Goal: Task Accomplishment & Management: Manage account settings

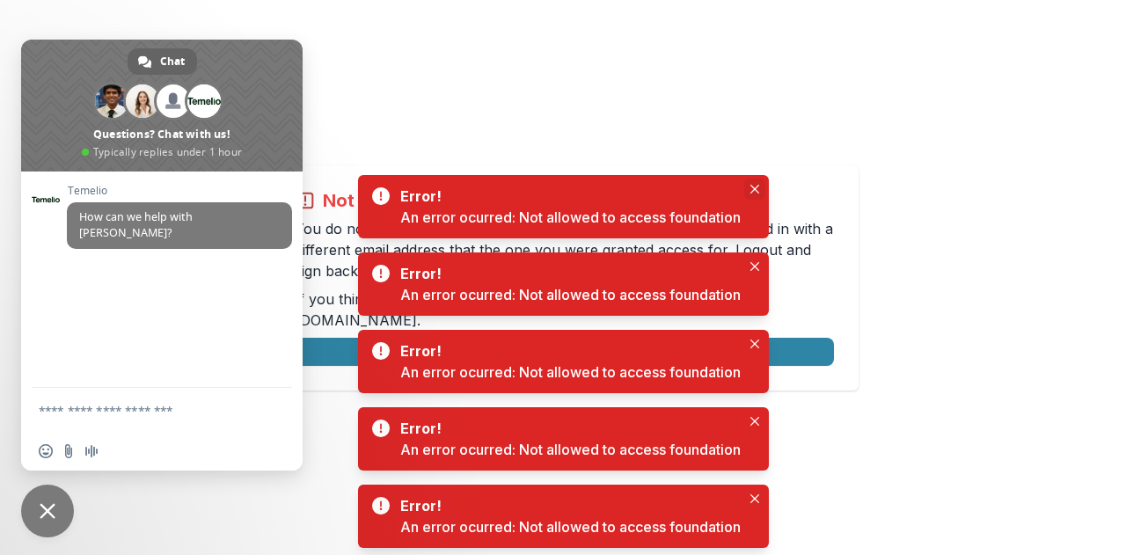
click at [751, 189] on icon "Close" at bounding box center [755, 189] width 9 height 9
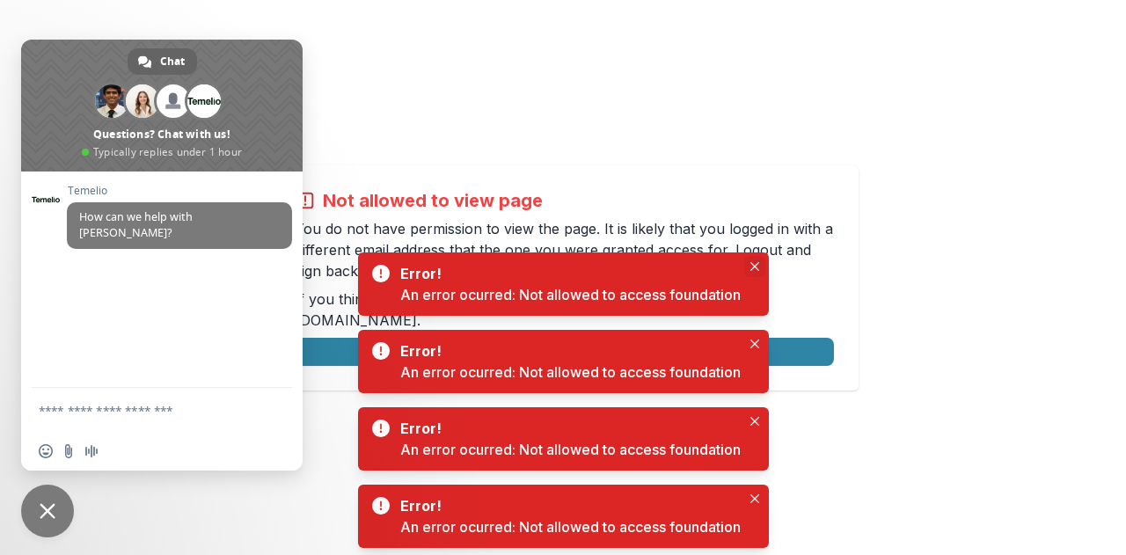
click at [755, 268] on icon "Close" at bounding box center [754, 266] width 9 height 9
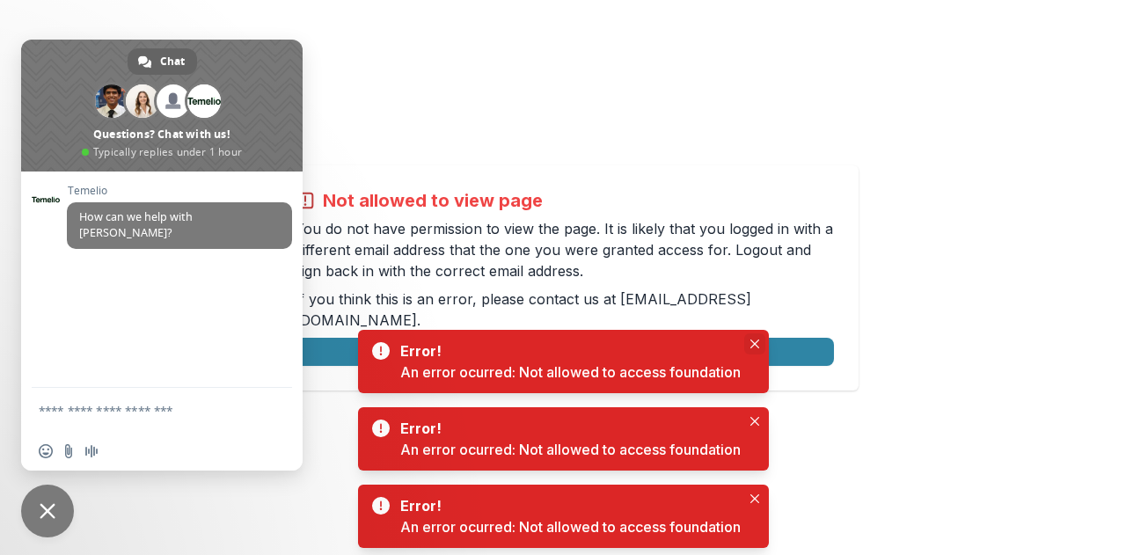
click at [756, 343] on icon "Close" at bounding box center [755, 344] width 9 height 9
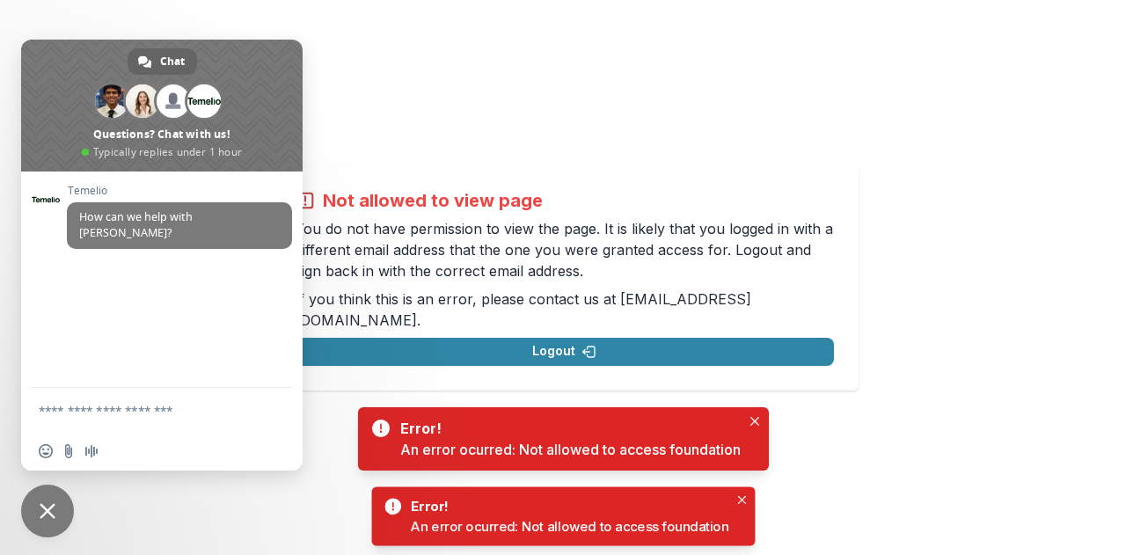
click at [757, 422] on icon "Close" at bounding box center [755, 421] width 9 height 9
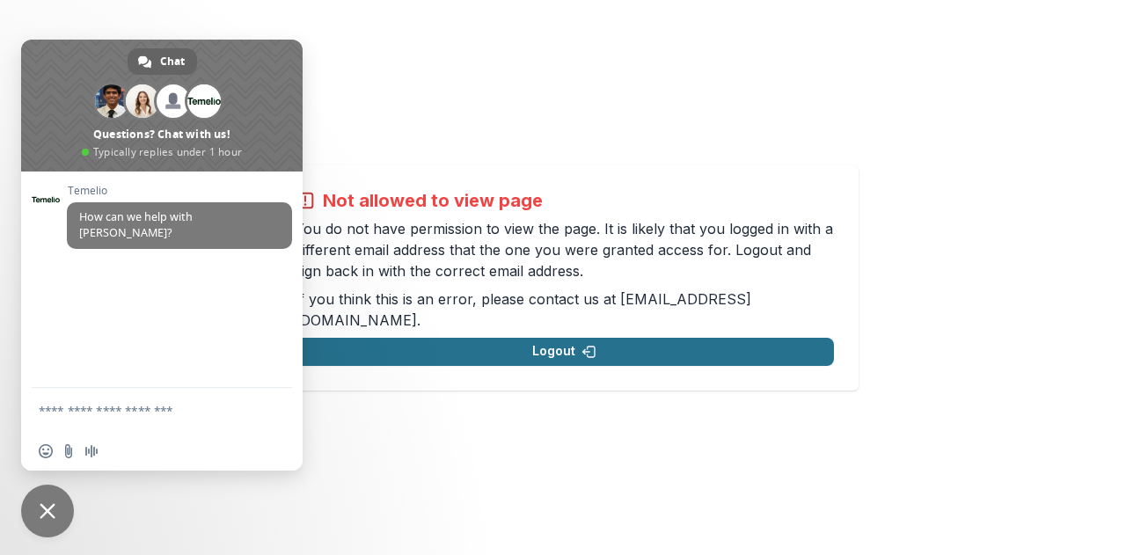
click at [495, 341] on button "Logout" at bounding box center [564, 352] width 539 height 28
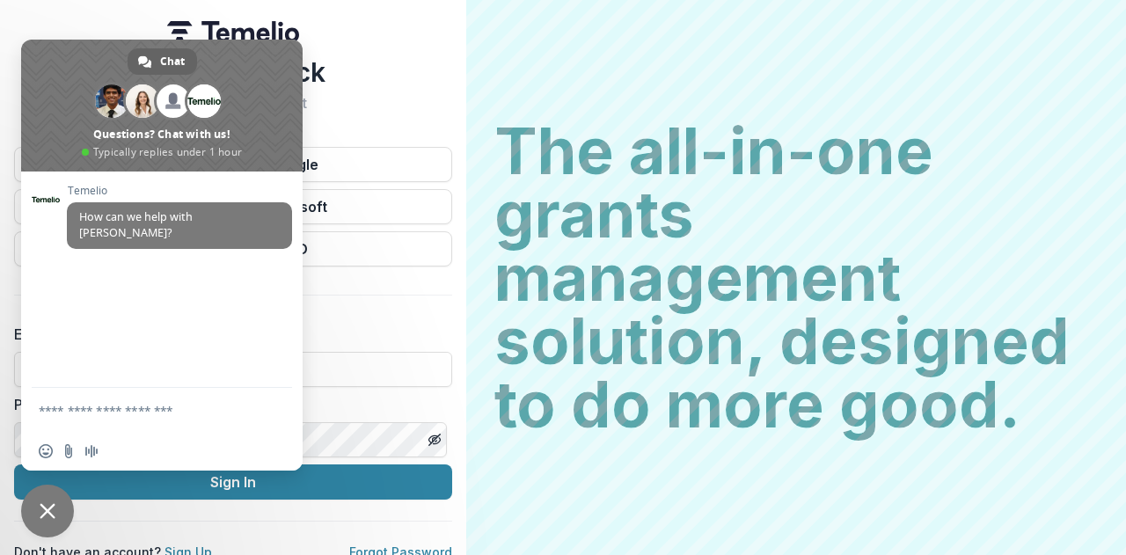
click at [58, 519] on span "Close chat" at bounding box center [47, 511] width 53 height 53
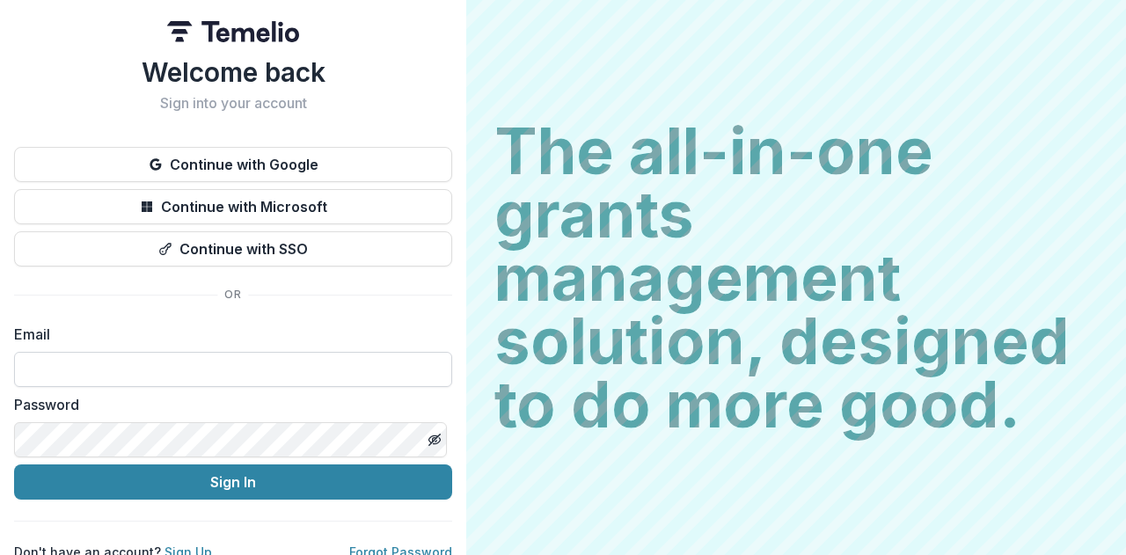
click at [130, 377] on input at bounding box center [233, 369] width 438 height 35
type input "**********"
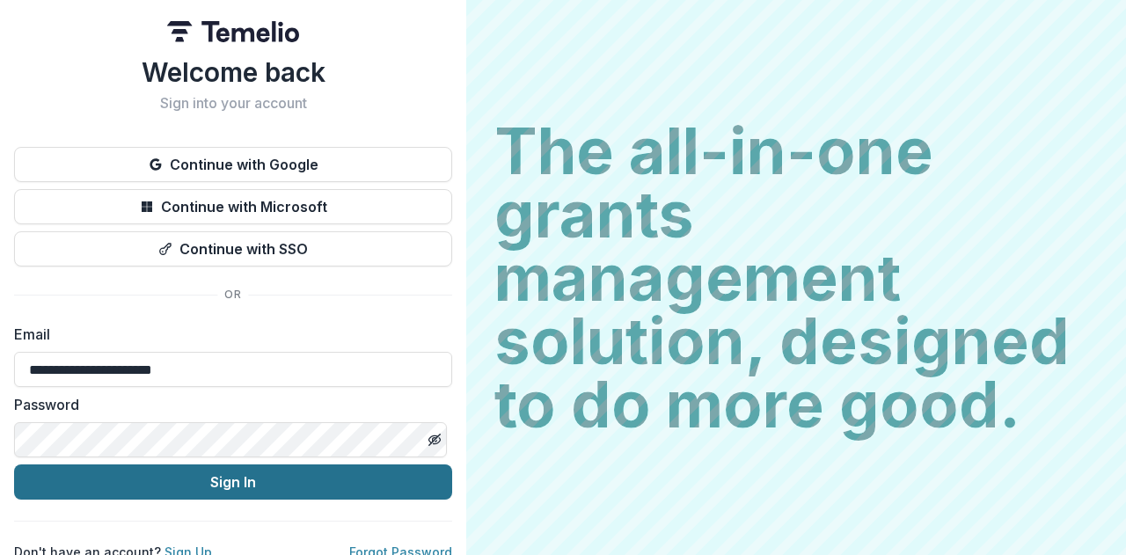
click at [211, 479] on button "Sign In" at bounding box center [233, 482] width 438 height 35
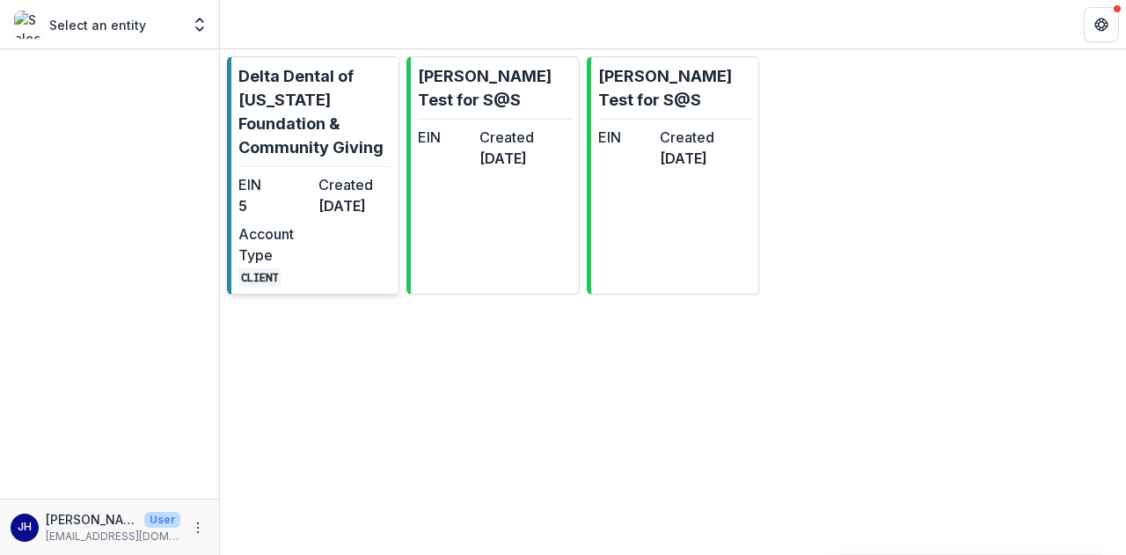
click at [331, 183] on dt "Created" at bounding box center [355, 184] width 73 height 21
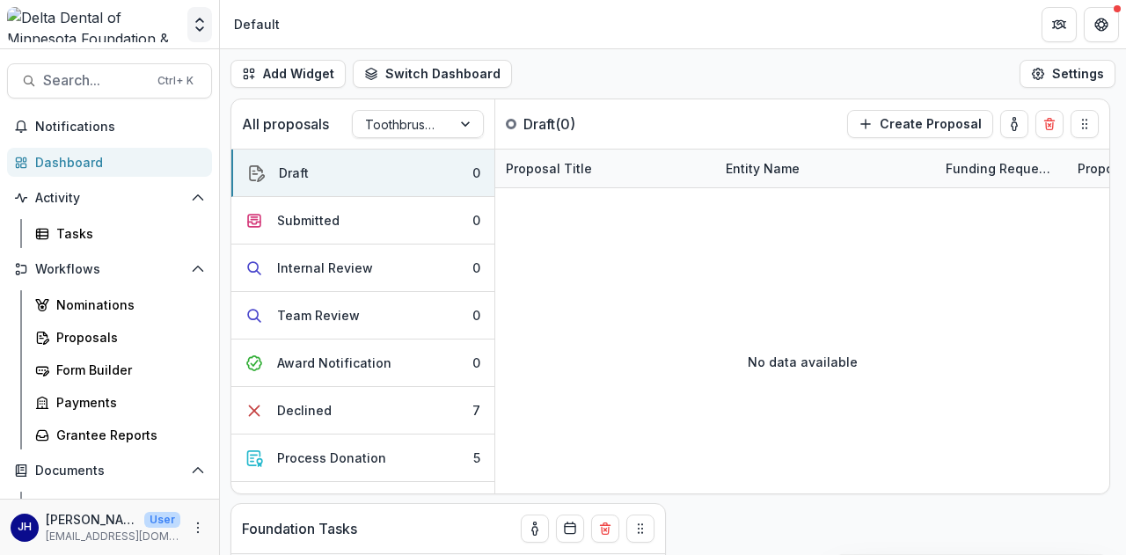
click at [195, 28] on icon "Open entity switcher" at bounding box center [200, 25] width 18 height 18
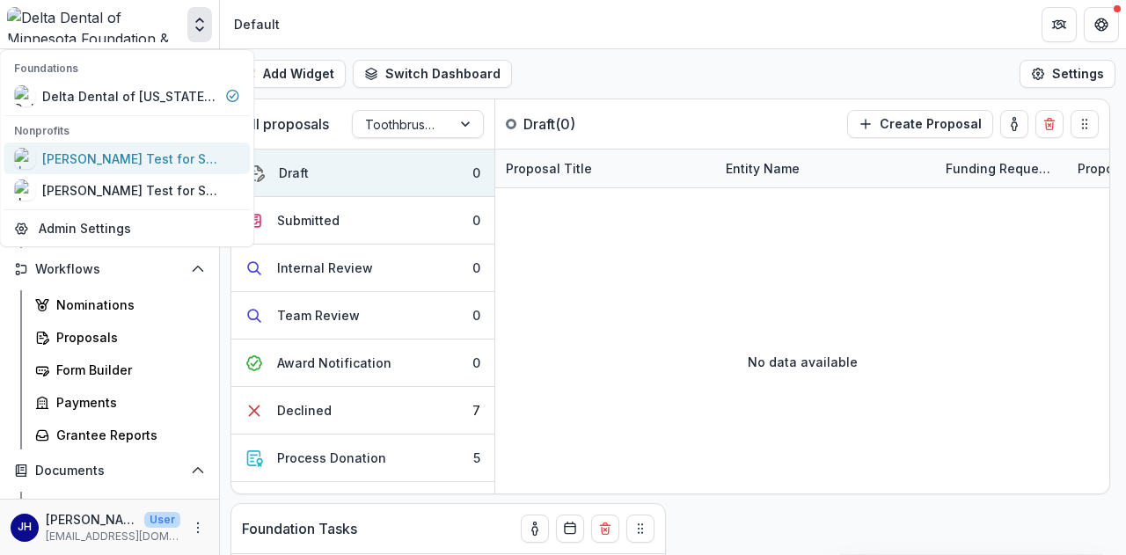
click at [192, 160] on div "[PERSON_NAME] Test for S@S" at bounding box center [126, 158] width 225 height 21
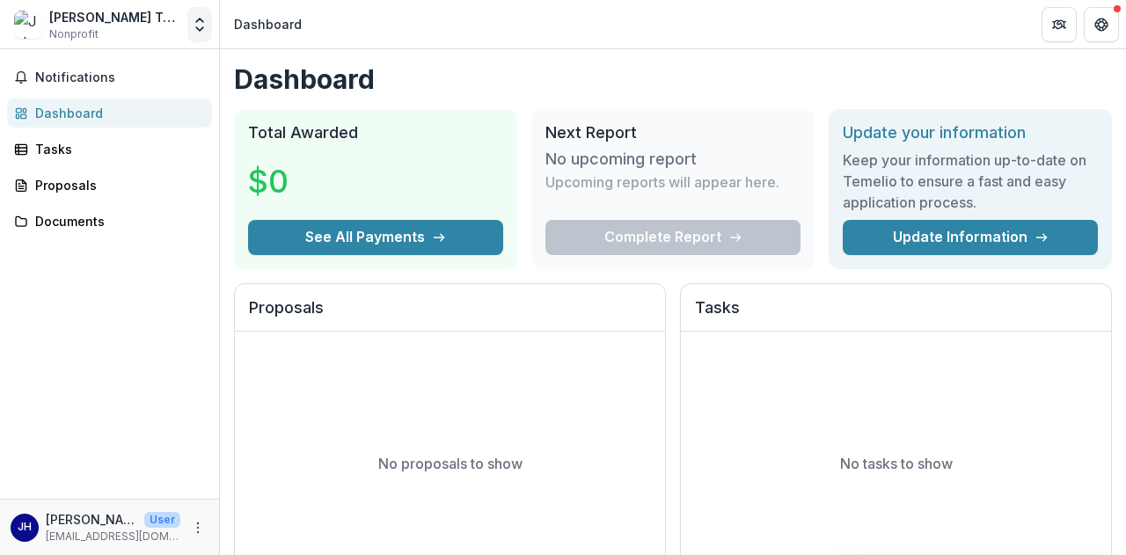
click at [205, 24] on icon "Open entity switcher" at bounding box center [200, 25] width 18 height 18
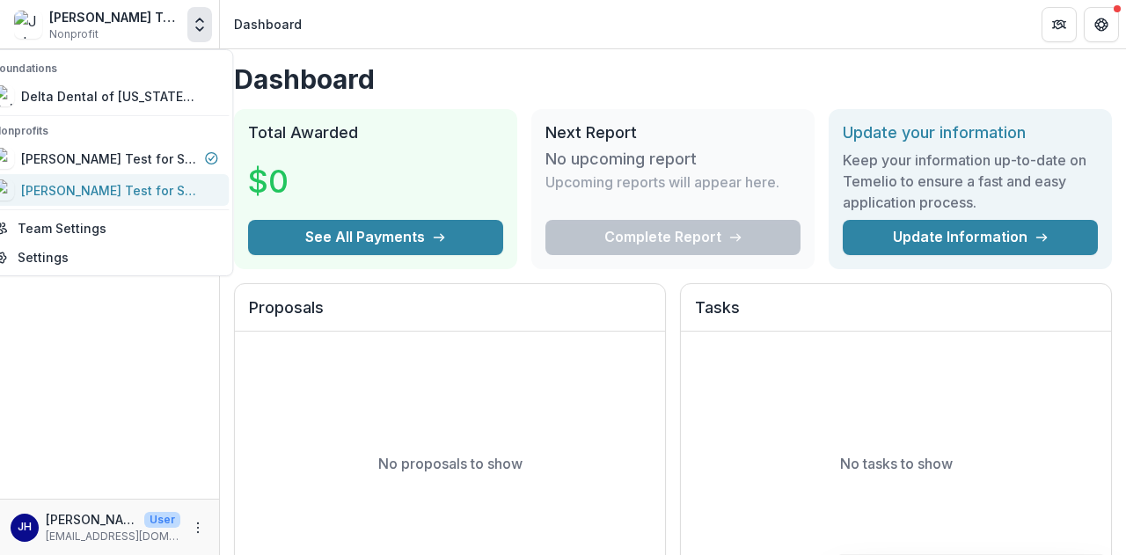
click at [180, 182] on div "[PERSON_NAME] Test for S@S" at bounding box center [109, 190] width 176 height 18
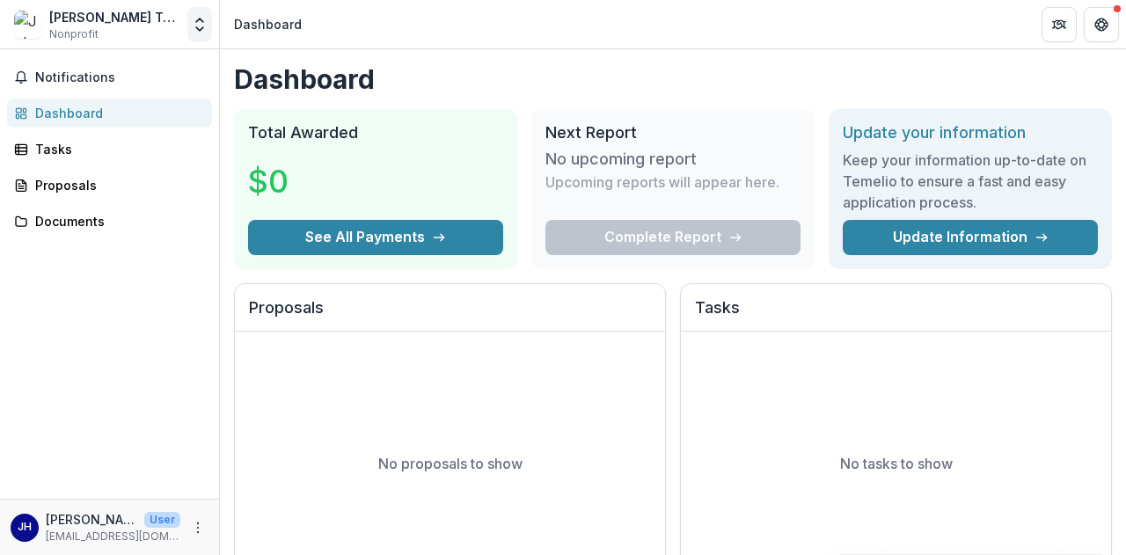
click at [195, 29] on icon "Open entity switcher" at bounding box center [200, 25] width 18 height 18
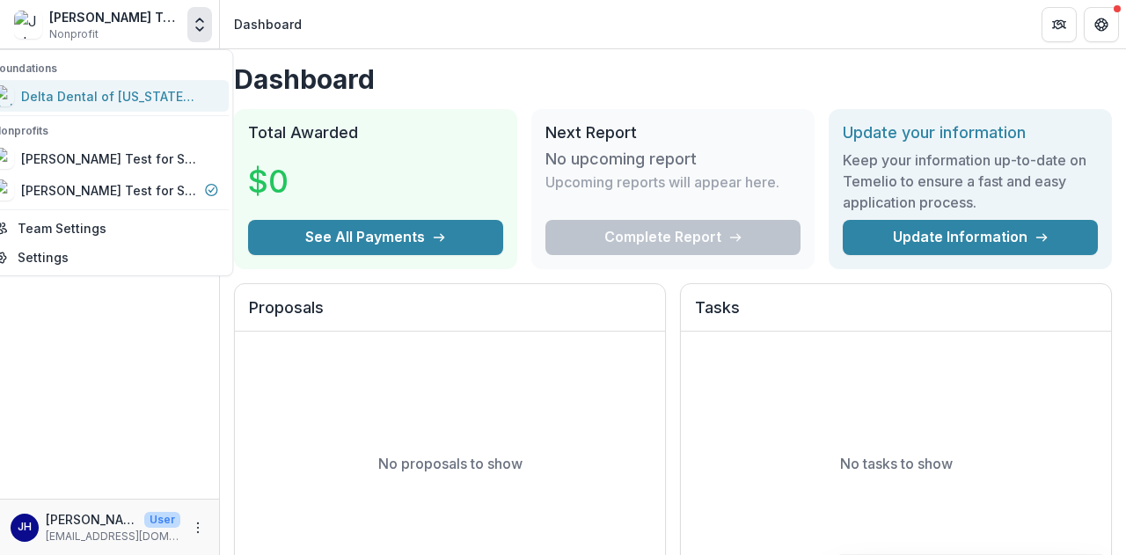
click at [181, 92] on div "Delta Dental of [US_STATE] Foundation & Community Giving" at bounding box center [109, 96] width 176 height 18
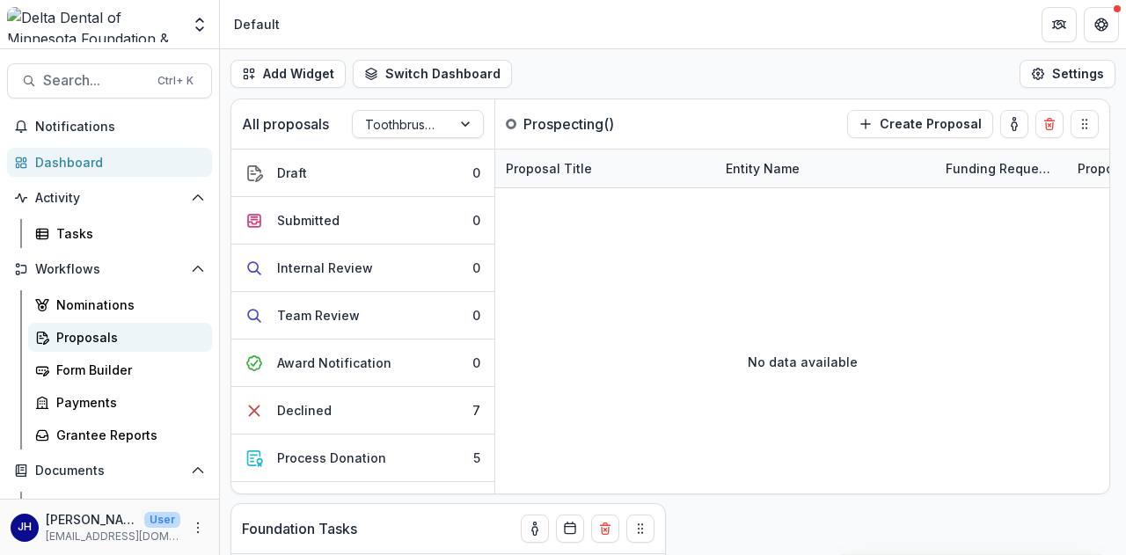
click at [114, 340] on div "Proposals" at bounding box center [127, 337] width 142 height 18
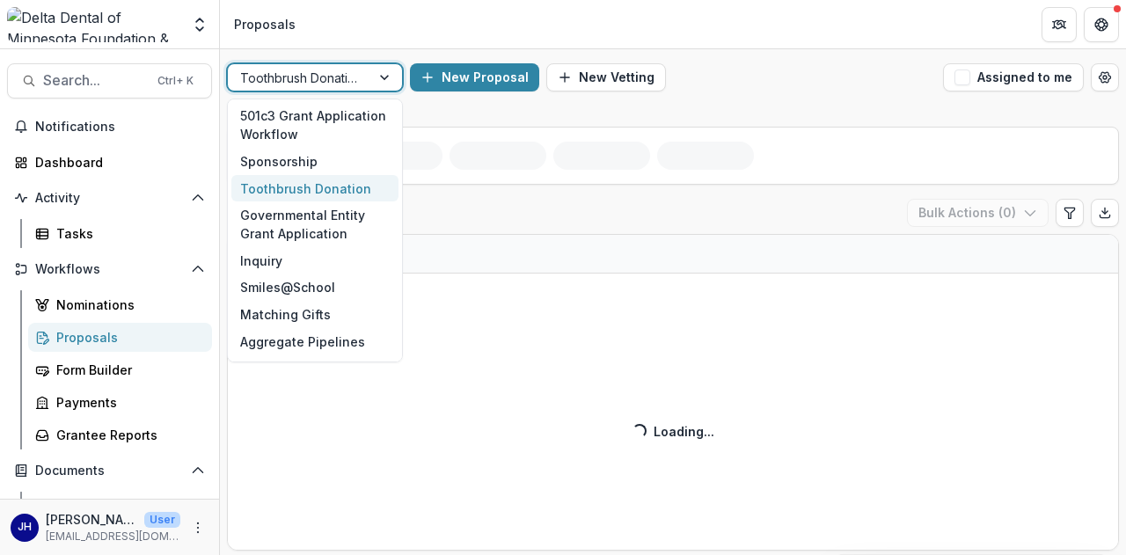
click at [387, 83] on div at bounding box center [386, 77] width 32 height 26
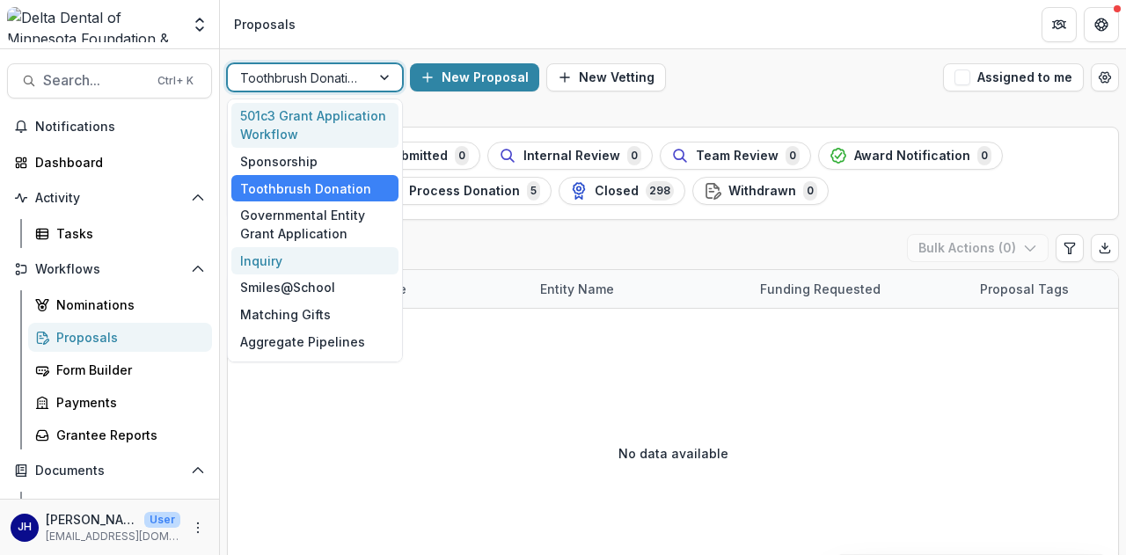
click at [316, 261] on div "Inquiry" at bounding box center [314, 260] width 167 height 27
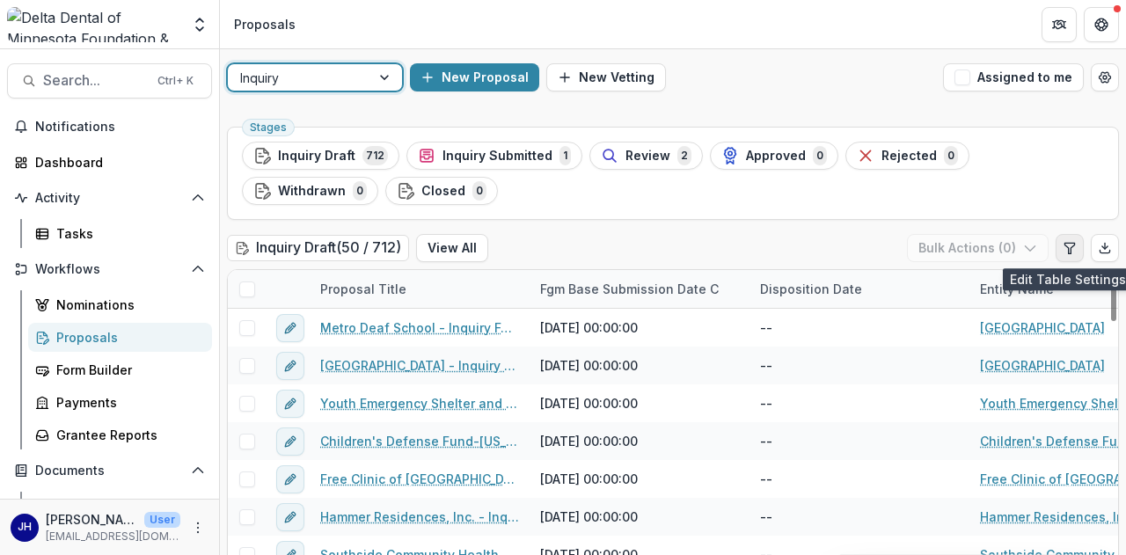
click at [1065, 253] on icon "Edit table settings" at bounding box center [1070, 248] width 14 height 14
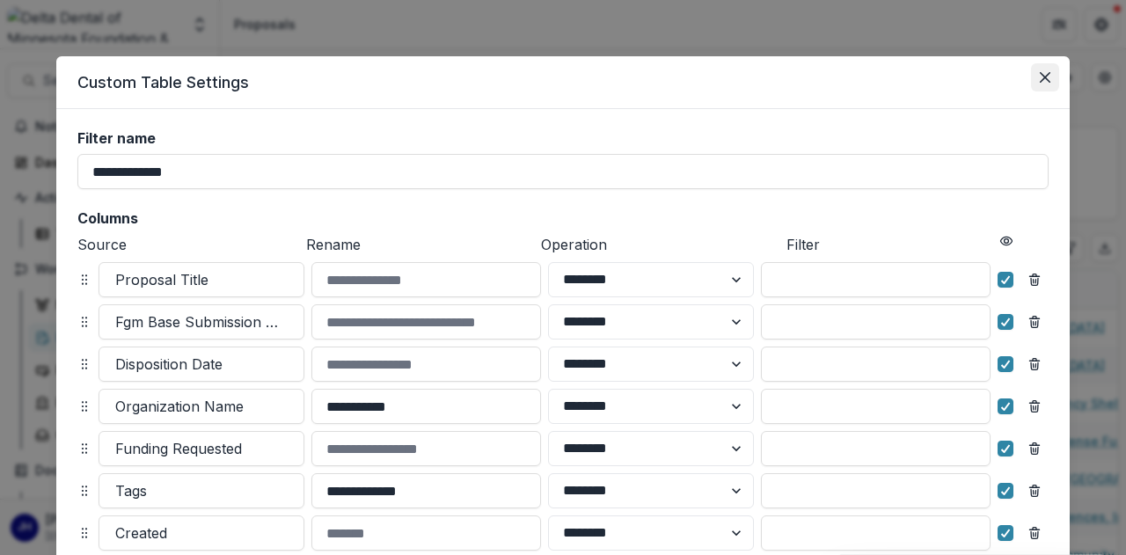
click at [1042, 80] on icon "Close" at bounding box center [1045, 77] width 11 height 11
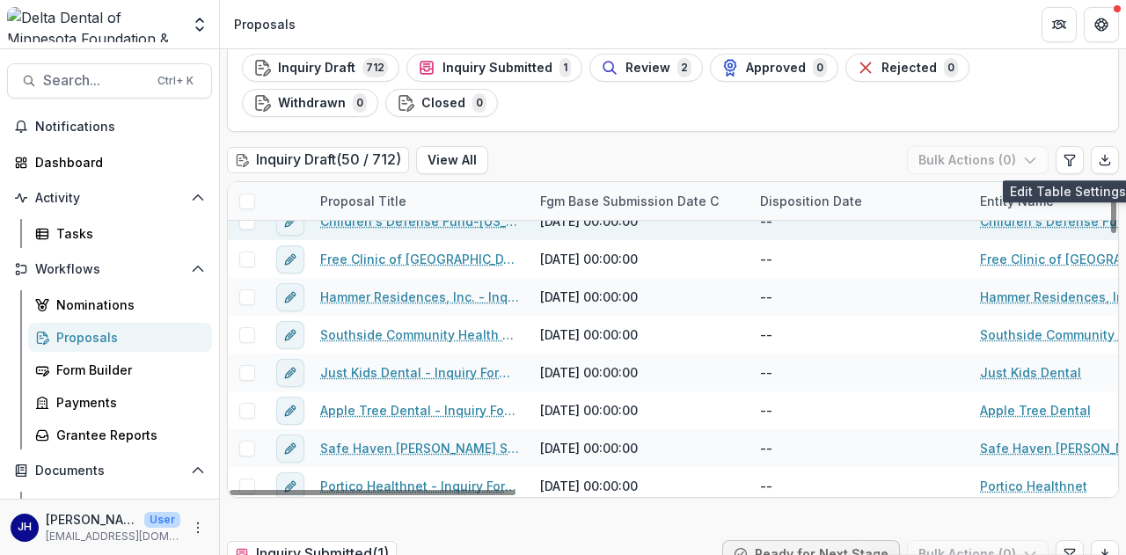
scroll to position [88, 0]
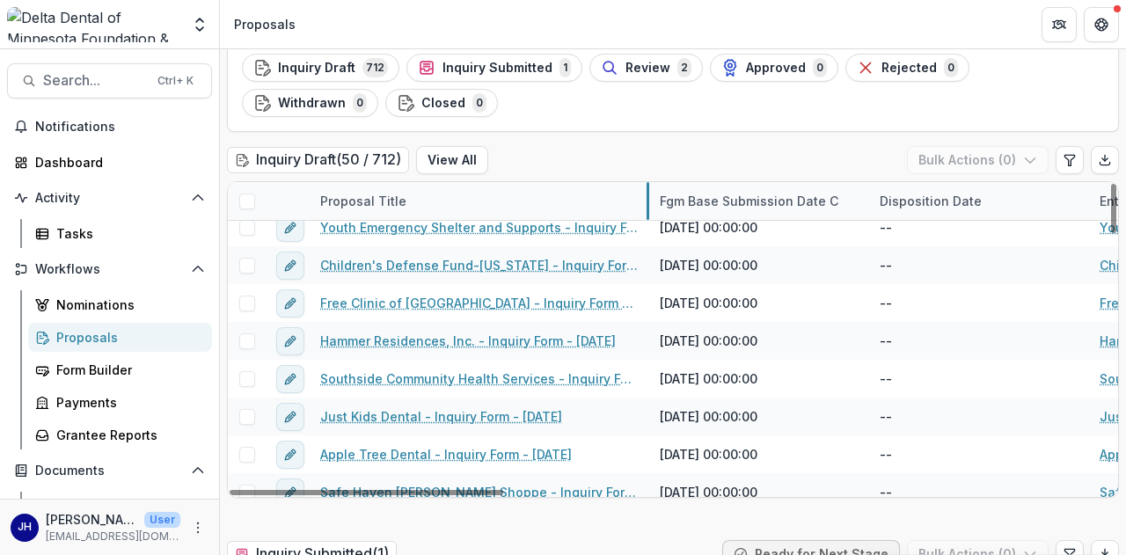
drag, startPoint x: 526, startPoint y: 205, endPoint x: 646, endPoint y: 214, distance: 120.0
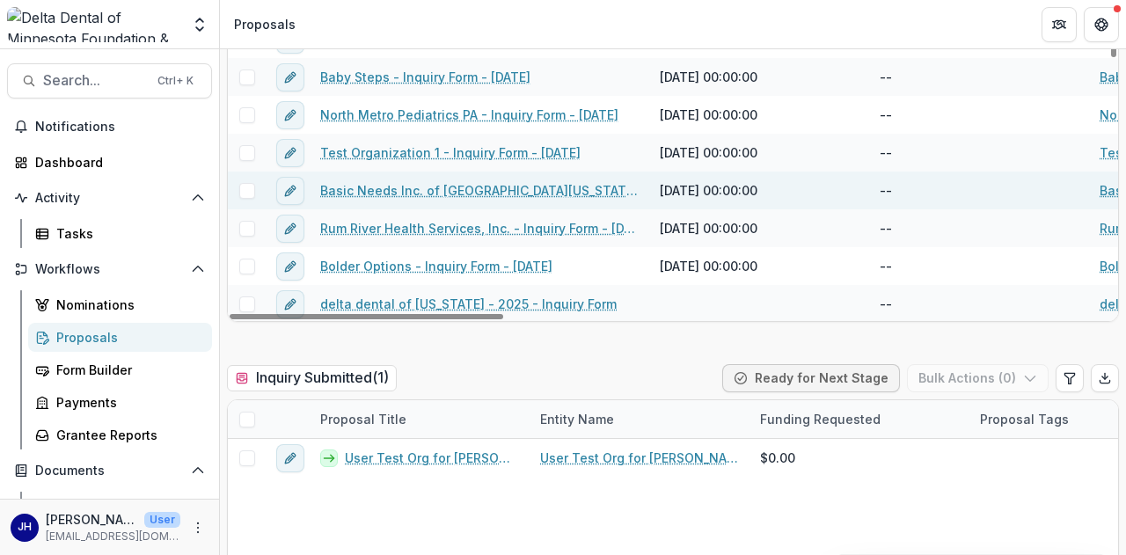
scroll to position [0, 0]
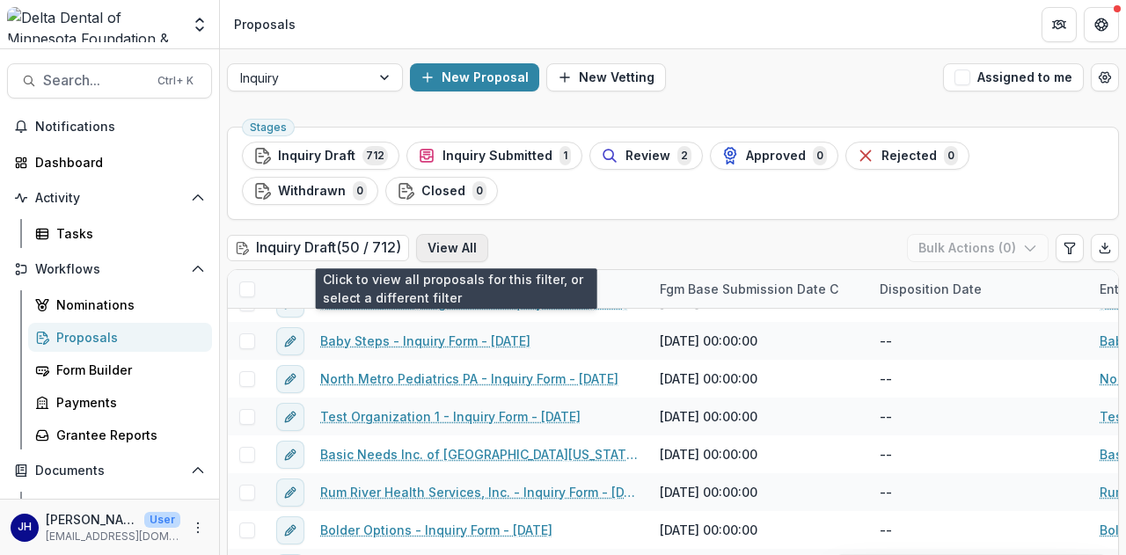
click at [470, 244] on button "View All" at bounding box center [452, 248] width 72 height 28
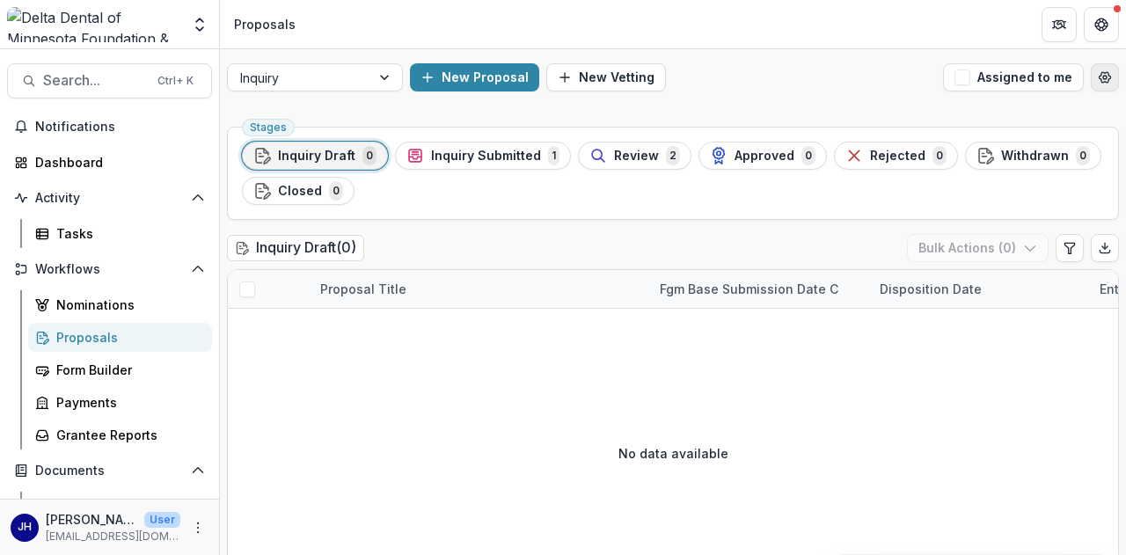
click at [1098, 75] on icon "Open table manager" at bounding box center [1105, 77] width 14 height 14
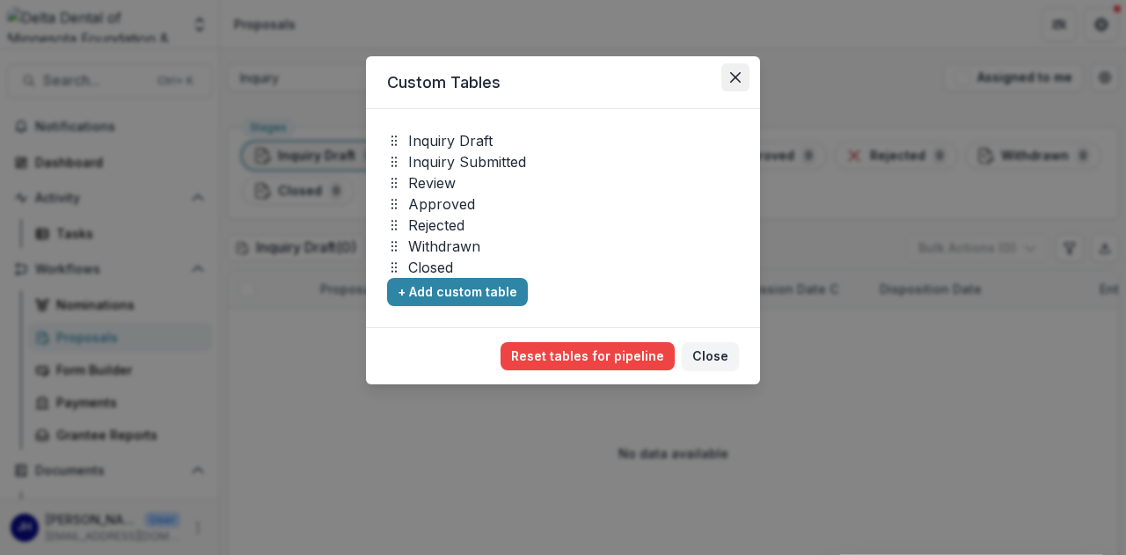
click at [736, 76] on icon "Close" at bounding box center [735, 77] width 11 height 11
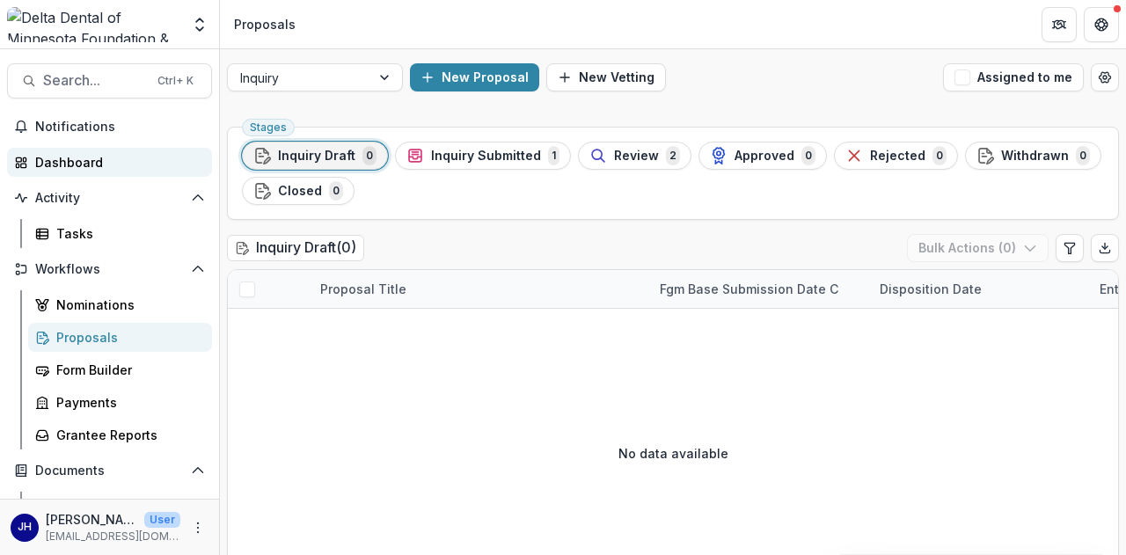
click at [62, 168] on div "Dashboard" at bounding box center [116, 162] width 163 height 18
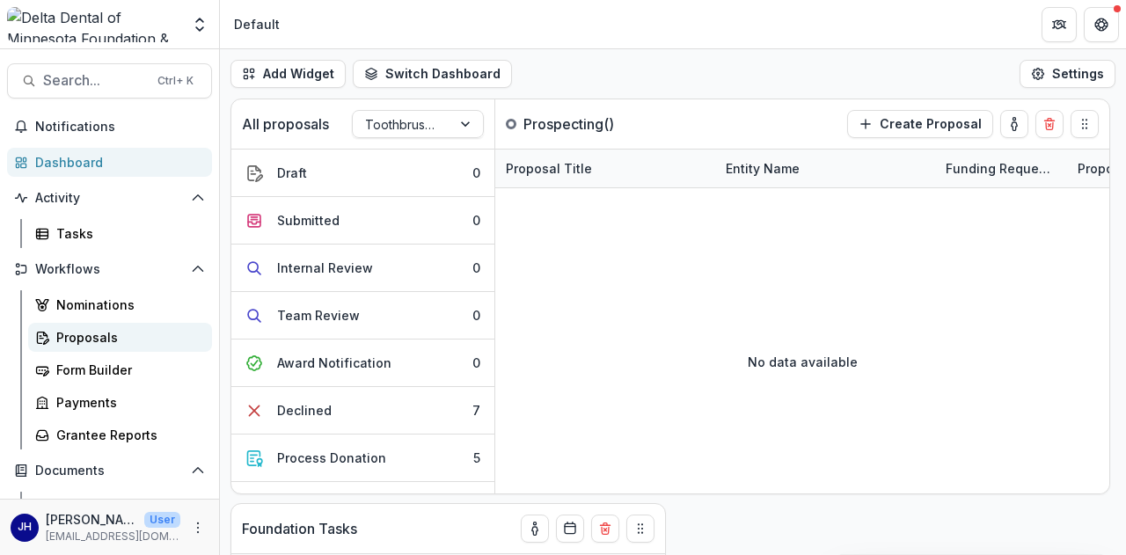
click at [85, 326] on link "Proposals" at bounding box center [120, 337] width 184 height 29
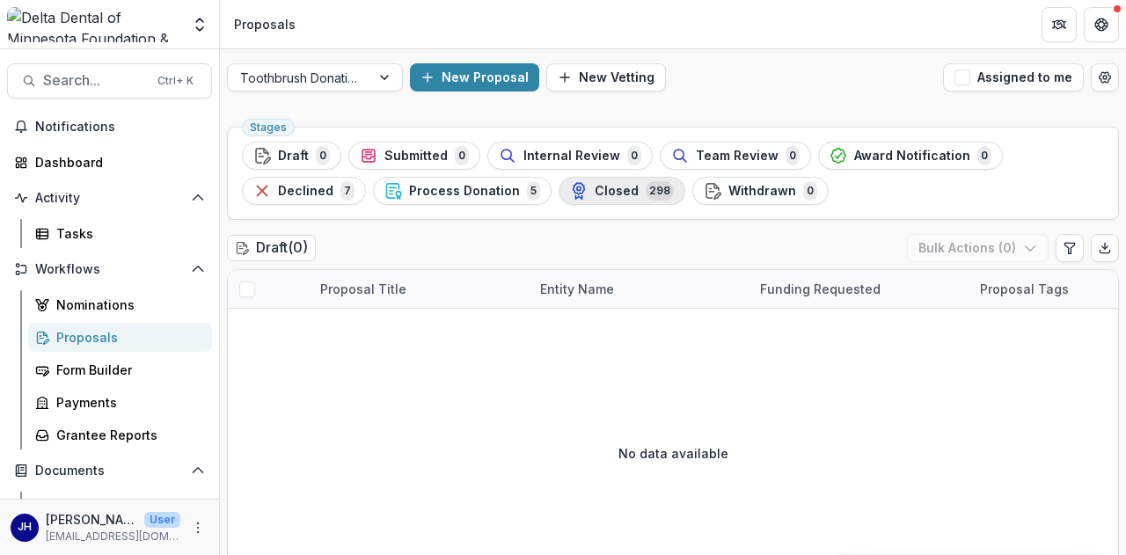
click at [625, 195] on div "Closed 298" at bounding box center [622, 190] width 104 height 19
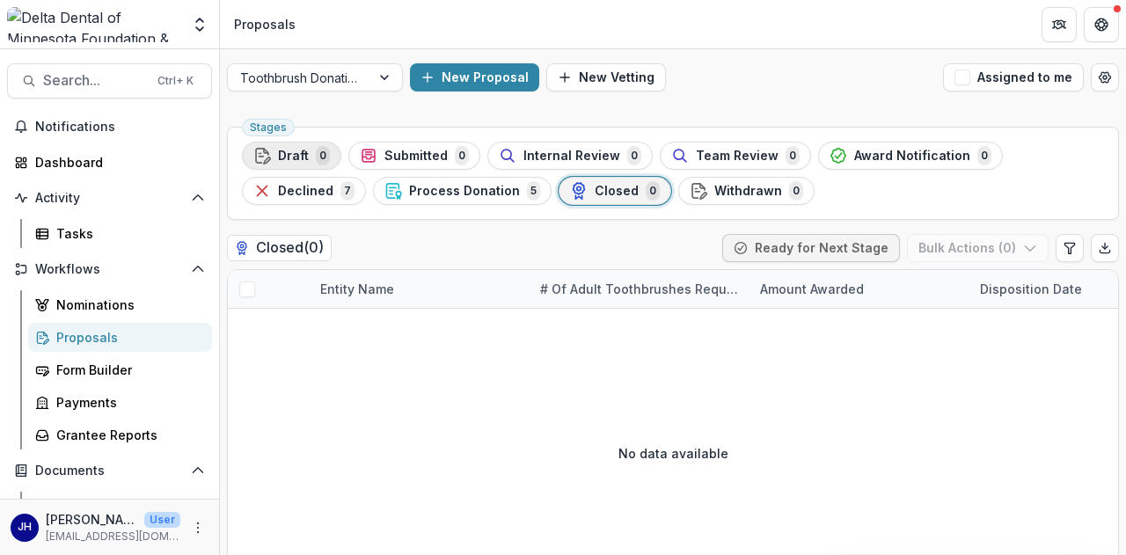
click at [310, 158] on div "Draft 0" at bounding box center [291, 155] width 77 height 19
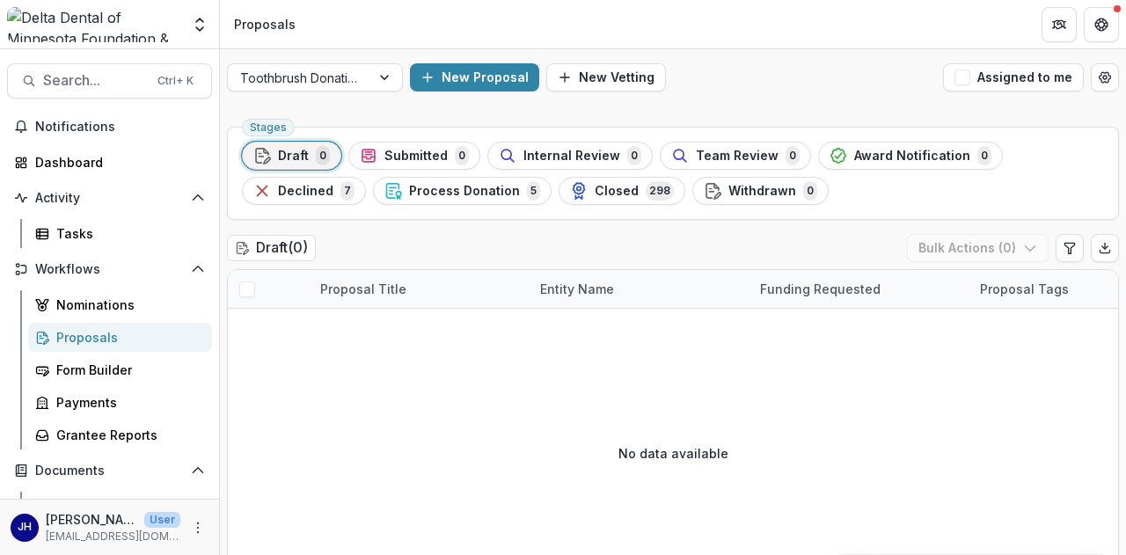
click at [285, 150] on span "Draft" at bounding box center [293, 156] width 31 height 15
click at [312, 189] on span "Declined" at bounding box center [305, 191] width 55 height 15
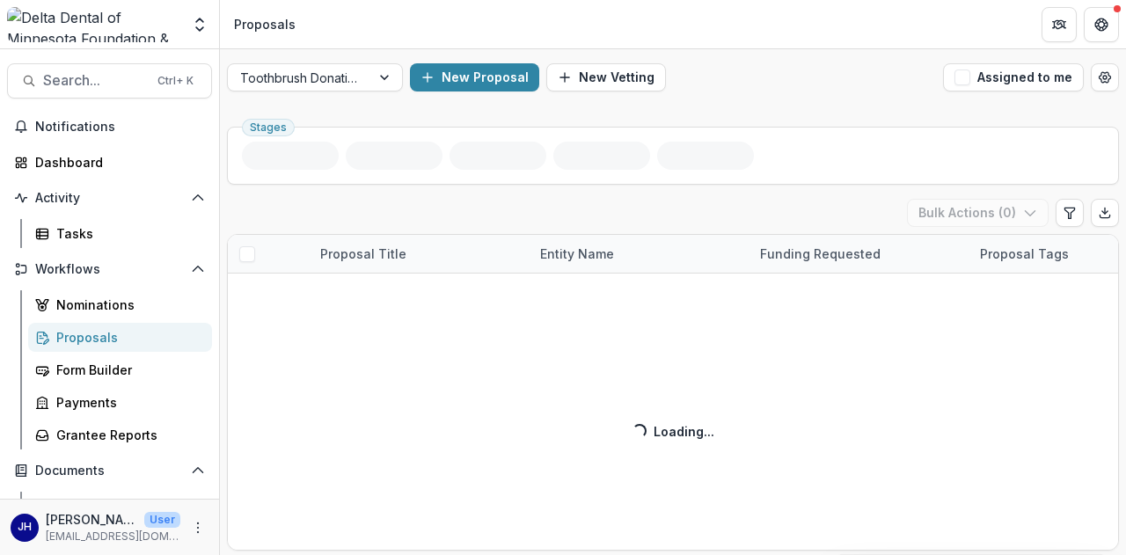
click at [288, 155] on ul "Stages" at bounding box center [673, 156] width 862 height 28
